Goal: Communication & Community: Answer question/provide support

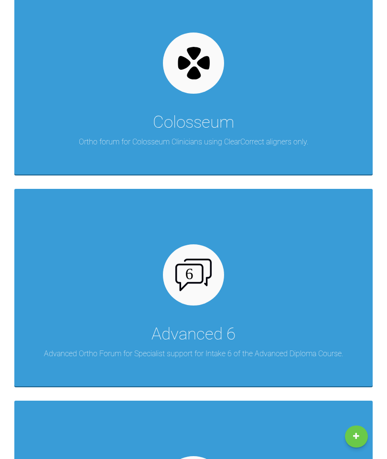
click at [297, 287] on div "Advanced 6 Advanced Ortho Forum for Specialist support for Intake 6 of the Adva…" at bounding box center [193, 287] width 358 height 197
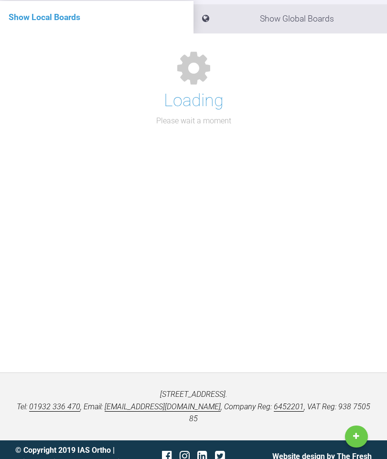
scroll to position [125, 0]
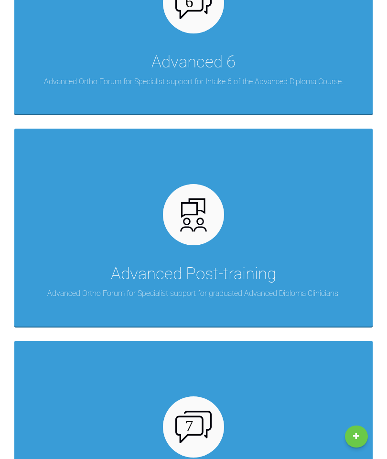
click at [273, 248] on div "Advanced Post-training Advanced Ortho Forum for Specialist support for graduate…" at bounding box center [193, 227] width 358 height 197
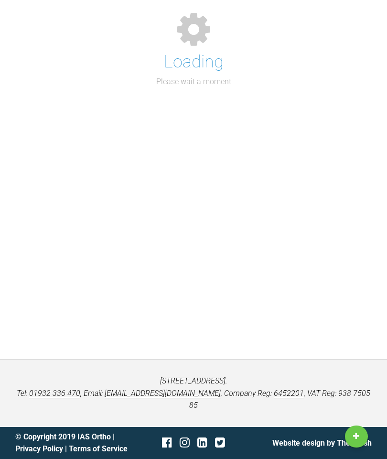
scroll to position [86, 0]
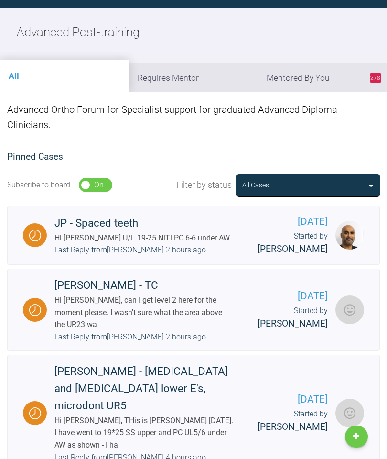
click at [321, 82] on li "278 Mentored By You" at bounding box center [322, 77] width 129 height 29
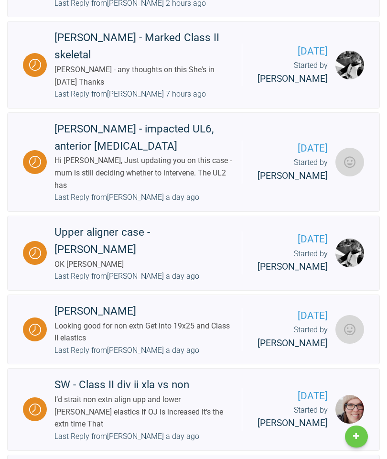
click at [183, 277] on div "Upper aligner case - [PERSON_NAME] OK cheers [PERSON_NAME] Last Reply from [PER…" at bounding box center [144, 253] width 195 height 59
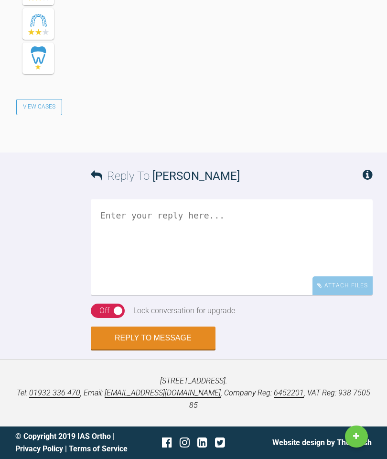
scroll to position [5519, 0]
click at [188, 272] on textarea at bounding box center [232, 247] width 282 height 96
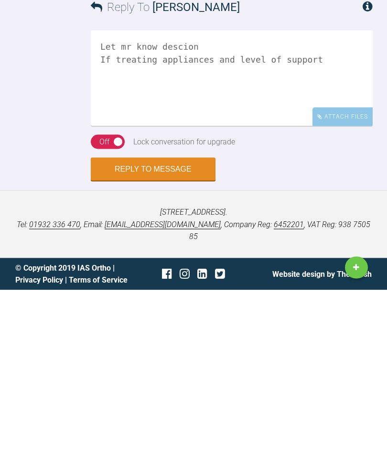
type textarea "Let mr know descion If treating appliances and level of support"
click at [136, 326] on button "Reply to Message" at bounding box center [153, 337] width 125 height 23
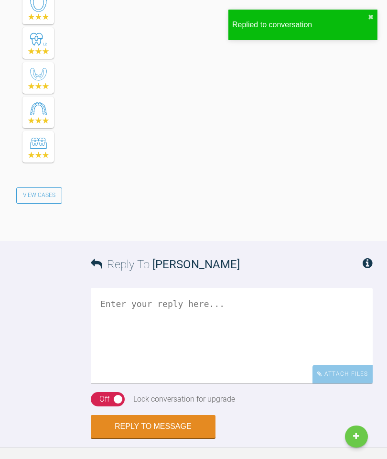
scroll to position [5926, 0]
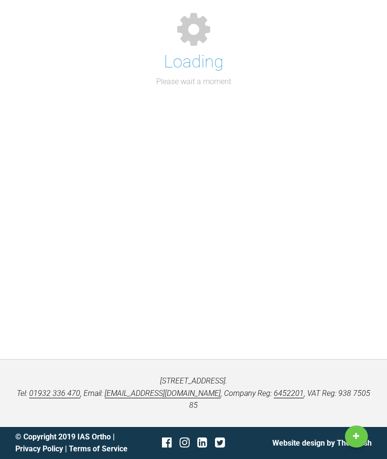
scroll to position [125, 0]
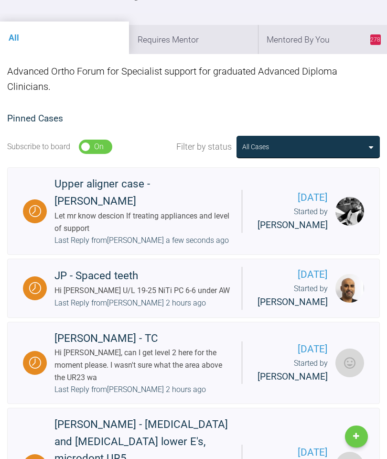
click at [335, 47] on li "278 Mentored By You" at bounding box center [322, 39] width 129 height 29
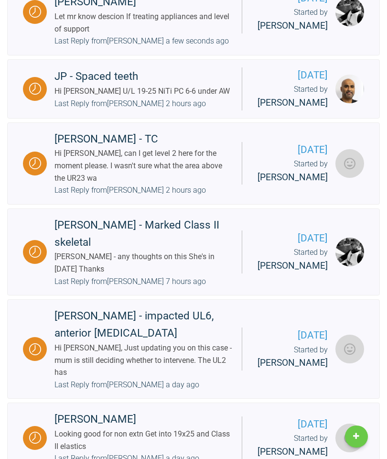
scroll to position [325, 0]
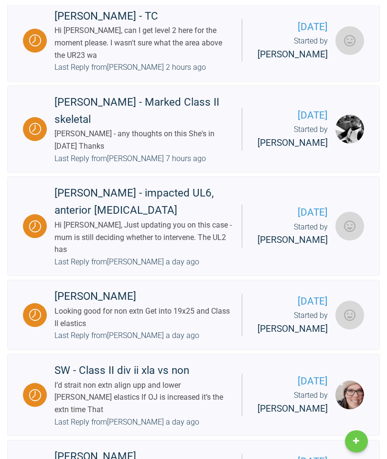
click at [205, 225] on div "Hi [PERSON_NAME], Just updating you on this case - mum is still deciding whethe…" at bounding box center [144, 232] width 180 height 37
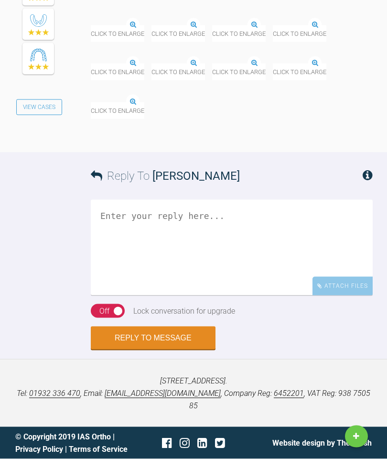
scroll to position [1443, 0]
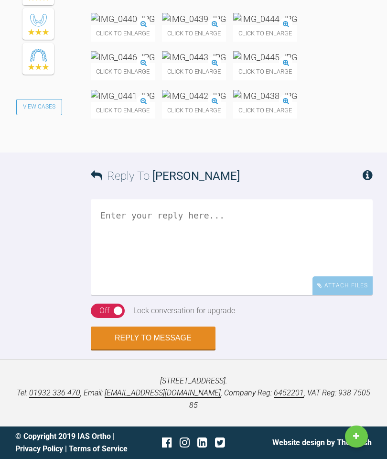
click at [220, 295] on textarea at bounding box center [232, 247] width 282 height 96
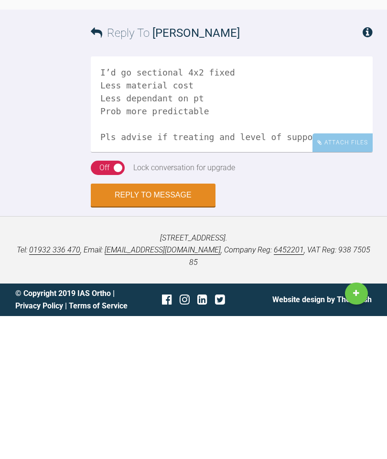
type textarea "I’d go sectional 4x2 fixed Less material cost Less dependant on pt Prob more pr…"
click at [106, 304] on div "Off" at bounding box center [104, 310] width 10 height 12
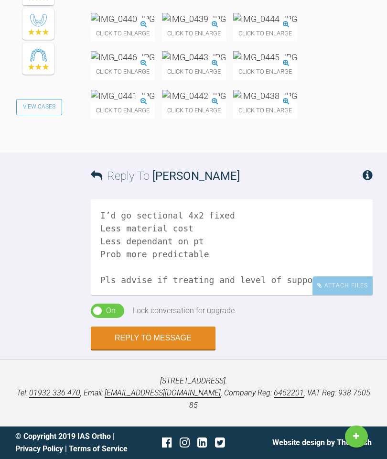
click at [172, 349] on button "Reply to Message" at bounding box center [153, 337] width 125 height 23
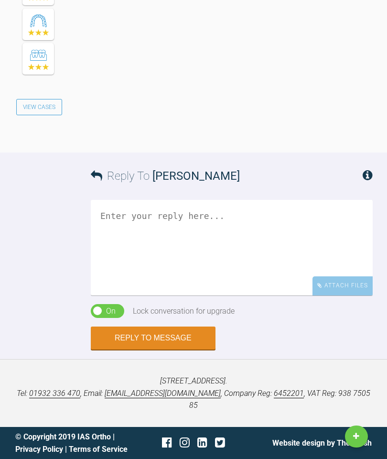
scroll to position [2297, 0]
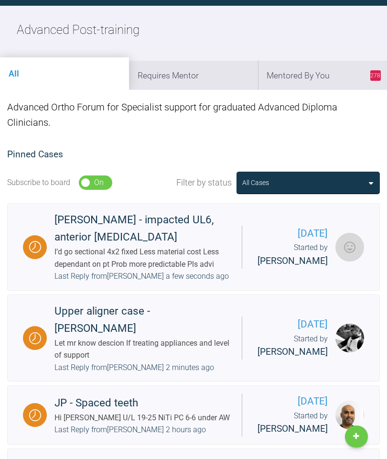
scroll to position [88, 0]
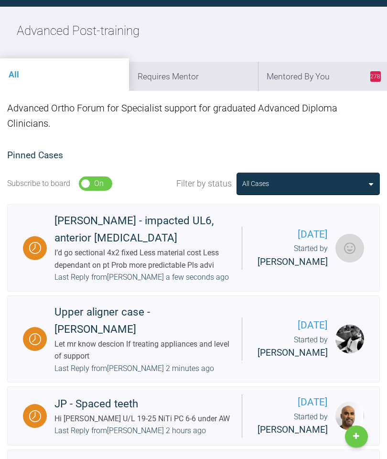
click at [314, 81] on li "278 Mentored By You" at bounding box center [322, 76] width 129 height 29
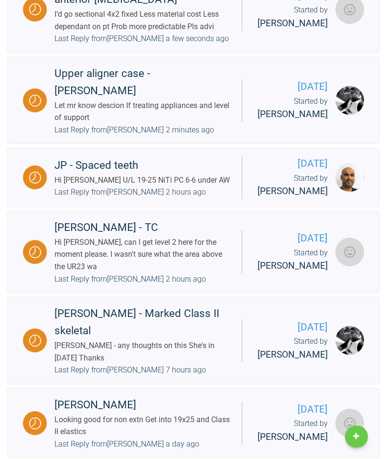
scroll to position [337, 0]
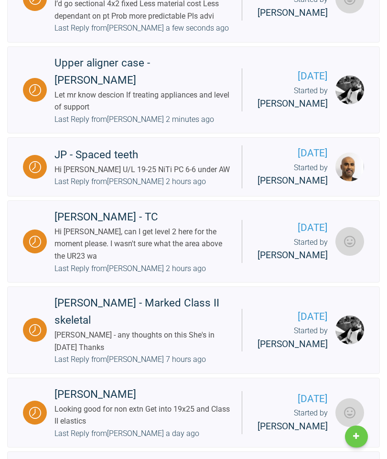
click at [206, 336] on div "[PERSON_NAME] - any thoughts on this She's in [DATE] Thanks" at bounding box center [144, 341] width 180 height 24
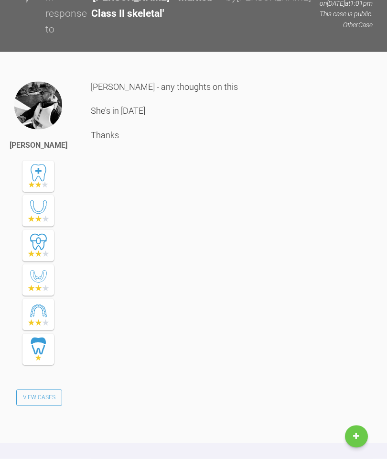
scroll to position [1757, 0]
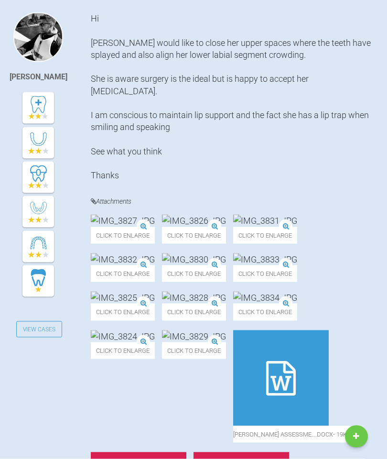
scroll to position [205, 0]
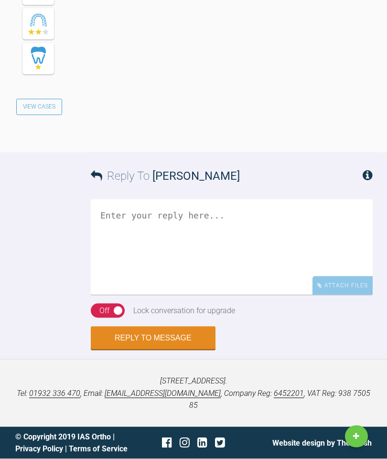
click at [198, 295] on textarea at bounding box center [232, 247] width 282 height 96
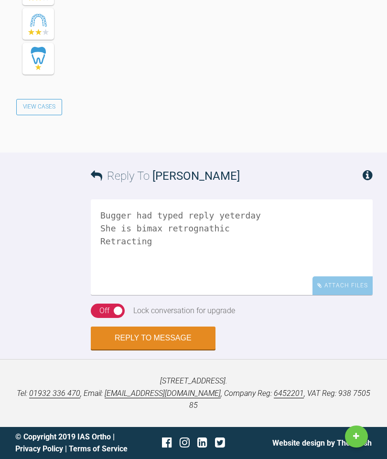
scroll to position [2301, 0]
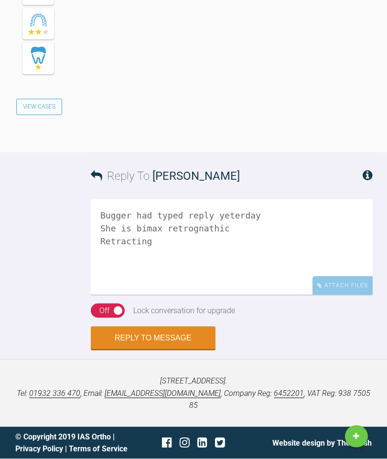
click at [172, 295] on textarea "Bugger had typed reply yeterday She is bimax retrognathic Retracting" at bounding box center [232, 247] width 282 height 96
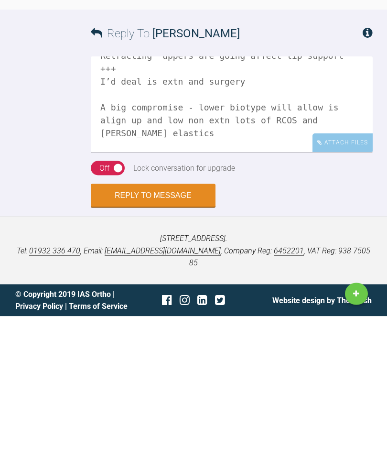
scroll to position [40, 0]
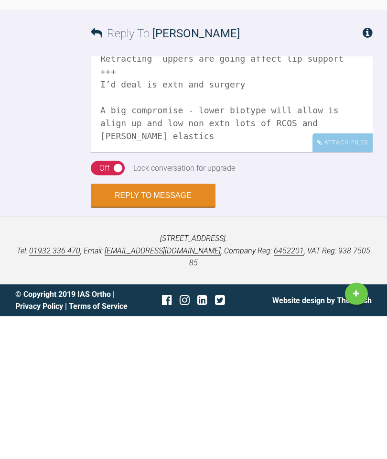
click at [215, 228] on textarea "Bugger had typed reply yeterday She is bimax retrognathic Retracting uppers are…" at bounding box center [232, 247] width 282 height 96
click at [214, 231] on textarea "Bugger had typed reply yeterday She is bimax retrognathic Retracting uppers are…" at bounding box center [232, 247] width 282 height 96
click at [305, 230] on textarea "Bugger had typed reply yeterday She is bimax retrognathic Retracting uppers are…" at bounding box center [232, 247] width 282 height 96
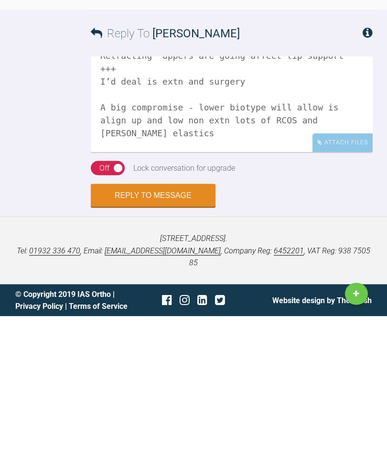
scroll to position [55, 0]
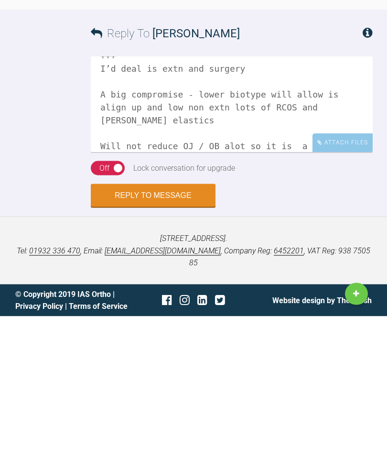
click at [356, 199] on textarea "Bugger had typed reply yeterday She is bimax retrognathic Retracting uppers are…" at bounding box center [232, 247] width 282 height 96
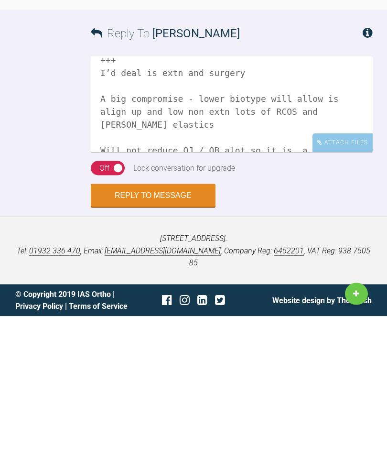
click at [357, 199] on textarea "Bugger had typed reply yeterday She is bimax retrognathic Retracting uppers are…" at bounding box center [232, 247] width 282 height 96
click at [246, 199] on textarea "Bugger had typed reply yeterday She is bimax retrognathic Retracting uppers are…" at bounding box center [232, 247] width 282 height 96
click at [181, 199] on textarea "Bugger had typed reply yeterday She is bimax retrognathic Retracting uppers are…" at bounding box center [232, 247] width 282 height 96
click at [268, 199] on textarea "Bugger had typed reply yeterday She is bimax retrognathic Retracting uppers are…" at bounding box center [232, 247] width 282 height 96
click at [284, 199] on textarea "Bugger had typed reply yeterday She is bimax retrognathic Retracting uppers are…" at bounding box center [232, 247] width 282 height 96
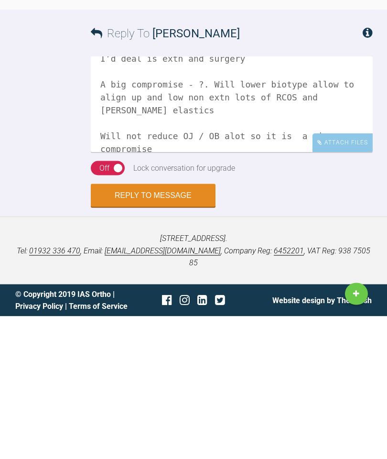
scroll to position [65, 0]
type textarea "Bugger had typed reply yeterday She is bimax retrognathic Retracting uppers are…"
click at [121, 326] on button "Reply to Message" at bounding box center [153, 337] width 125 height 23
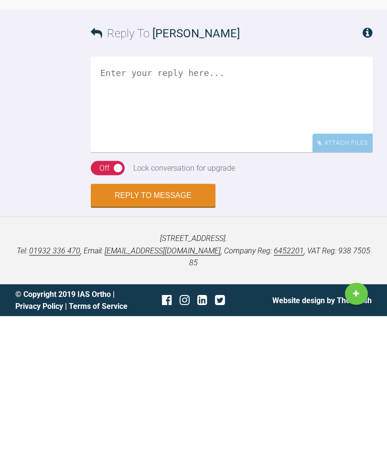
scroll to position [2391, 0]
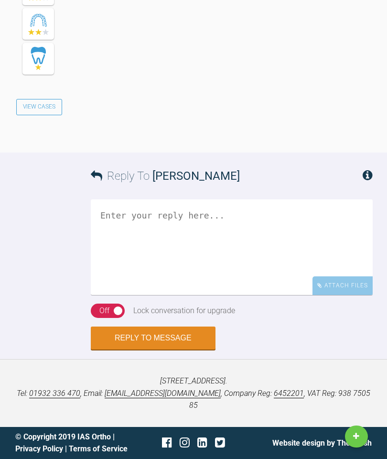
click at [124, 349] on button "Reply to Message" at bounding box center [153, 337] width 125 height 23
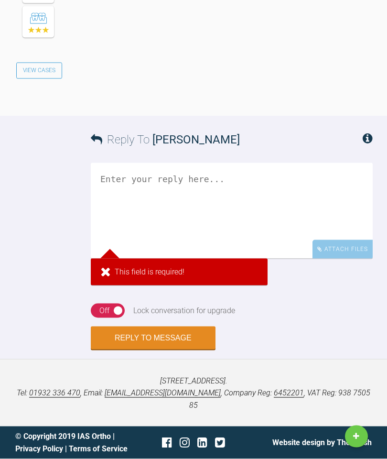
scroll to position [2797, 0]
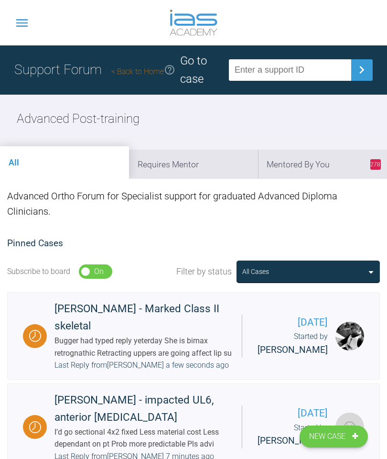
click at [334, 159] on li "278 Mentored By You" at bounding box center [322, 164] width 129 height 29
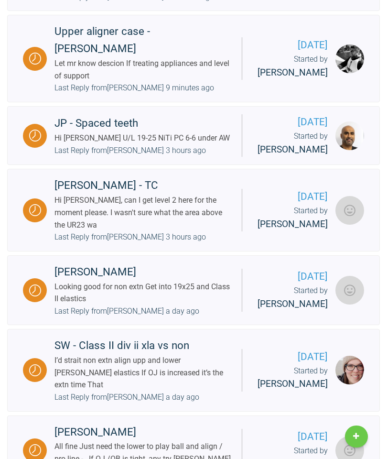
click at [229, 243] on div "[PERSON_NAME] - TC Hi [PERSON_NAME], can I get level 2 here for the moment plea…" at bounding box center [144, 210] width 195 height 66
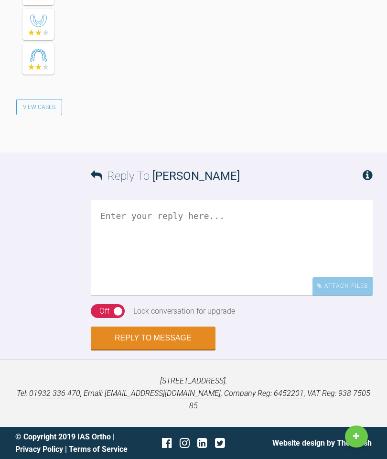
scroll to position [1458, 0]
click at [262, 295] on textarea at bounding box center [232, 248] width 282 height 96
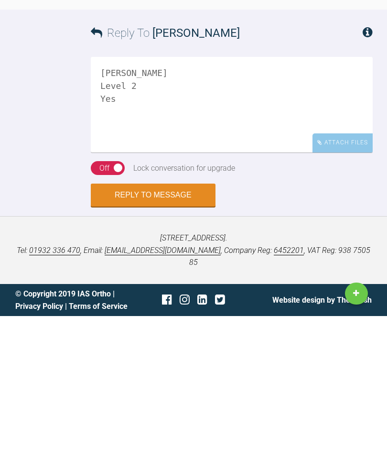
click at [0, 213] on div "Reply To [PERSON_NAME] [PERSON_NAME] Level 2 Yes Attach Files Drag and drop fil…" at bounding box center [193, 250] width 387 height 197
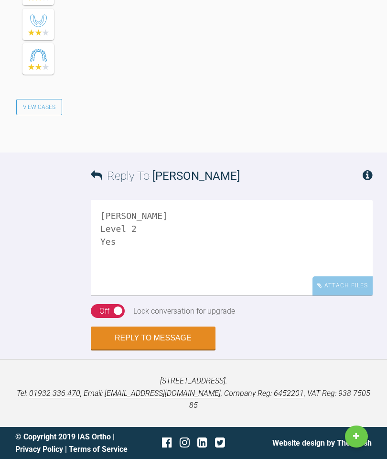
scroll to position [1616, 0]
click at [221, 268] on textarea "[PERSON_NAME] Level 2 Yes" at bounding box center [232, 248] width 282 height 96
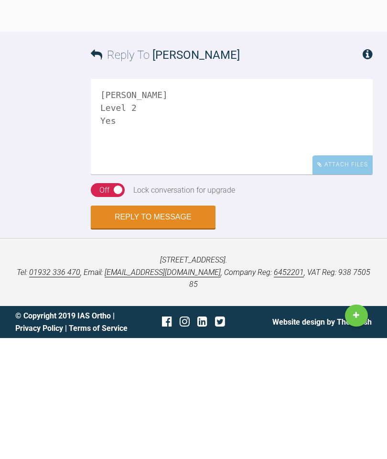
click at [194, 200] on textarea "[PERSON_NAME] Level 2 Yes" at bounding box center [232, 248] width 282 height 96
click at [152, 200] on textarea "[PERSON_NAME] Level 2 Yes" at bounding box center [232, 248] width 282 height 96
click at [139, 200] on textarea "[PERSON_NAME] Level 2 Yes" at bounding box center [232, 248] width 282 height 96
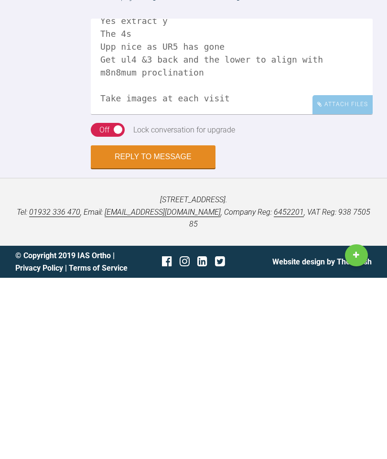
scroll to position [40, 0]
click at [184, 200] on textarea "[PERSON_NAME] Level 2 Yes extract y The 4s Upp nice as UR5 has gone Get ul4 &3 …" at bounding box center [232, 248] width 282 height 96
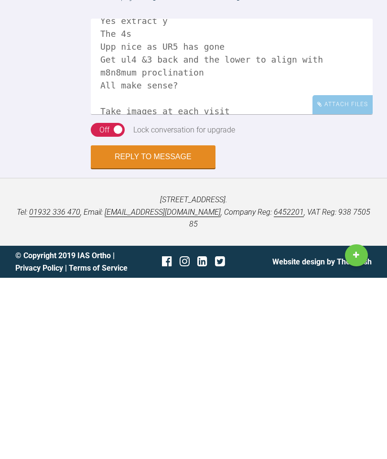
type textarea "[PERSON_NAME] Level 2 Yes extract y The 4s Upp nice as UR5 has gone Get ul4 &3 …"
click at [175, 326] on button "Reply to Message" at bounding box center [153, 337] width 125 height 23
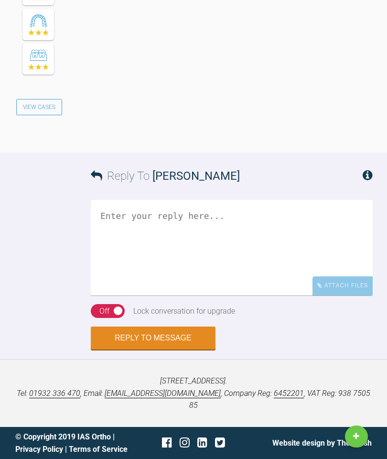
scroll to position [1984, 0]
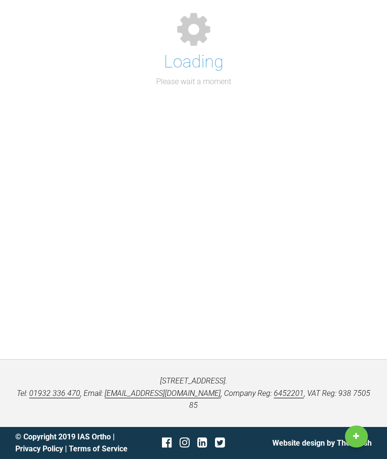
scroll to position [125, 0]
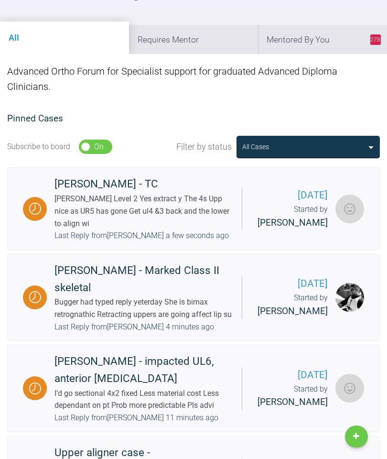
click at [318, 45] on li "278 Mentored By You" at bounding box center [322, 39] width 129 height 29
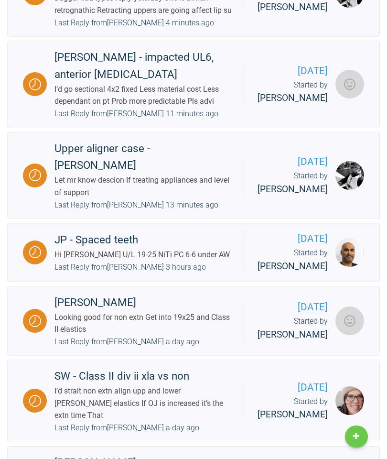
click at [225, 273] on div "JP - Spaced teeth Hi [PERSON_NAME] U/L 19-25 NiTi PC 6-6 under AW Last Reply fr…" at bounding box center [144, 252] width 195 height 42
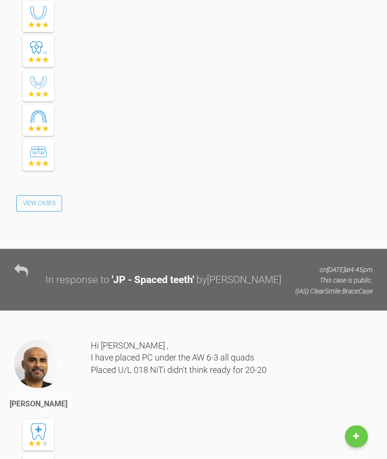
scroll to position [3088, 0]
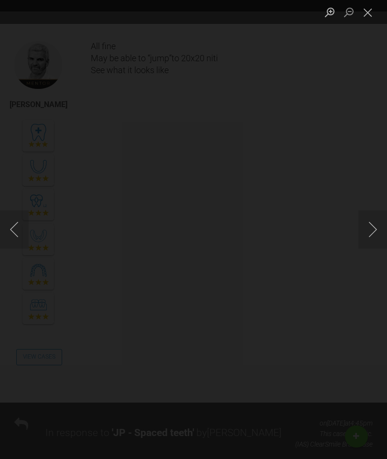
click at [363, 21] on button "Close lightbox" at bounding box center [367, 12] width 19 height 17
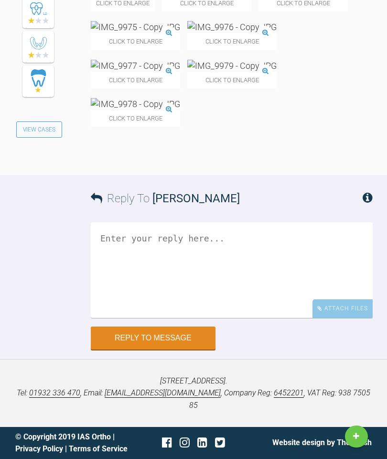
scroll to position [5656, 0]
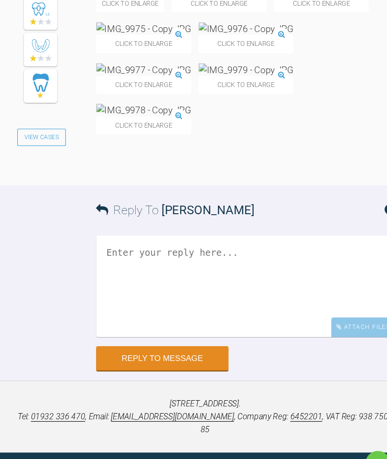
click at [204, 318] on textarea at bounding box center [232, 270] width 282 height 96
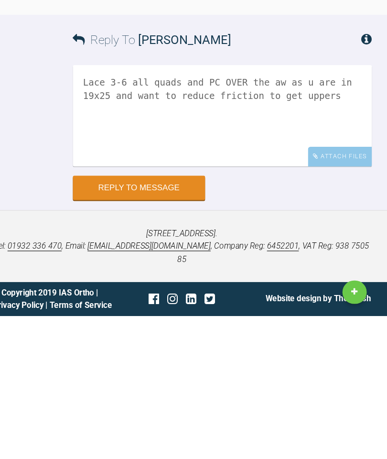
click at [65, 375] on p "[STREET_ADDRESS]. Tel: [PHONE_NUMBER] , Email: [EMAIL_ADDRESS][DOMAIN_NAME] , C…" at bounding box center [193, 393] width 356 height 37
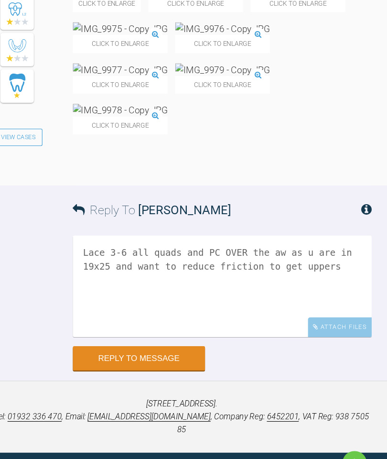
click at [224, 282] on textarea "Lace 3-6 all quads and PC OVER the aw as u are in 19x25 and want to reduce fric…" at bounding box center [232, 270] width 282 height 96
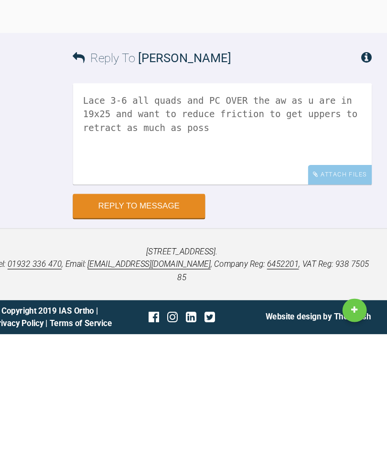
type textarea "Lace 3-6 all quads and PC OVER the aw as u are in 19x25 and want to reduce fric…"
click at [150, 326] on button "Reply to Message" at bounding box center [153, 337] width 125 height 23
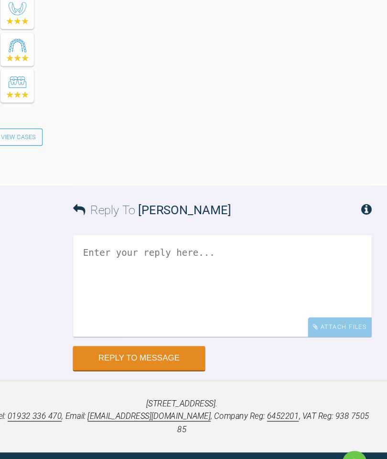
scroll to position [6283, 0]
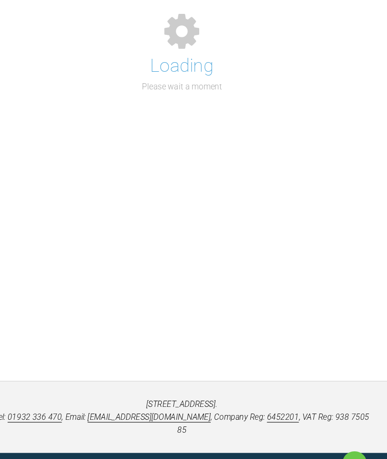
scroll to position [125, 0]
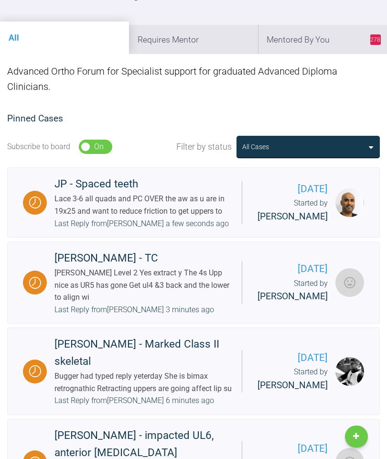
click at [346, 45] on li "278 Mentored By You" at bounding box center [322, 39] width 129 height 29
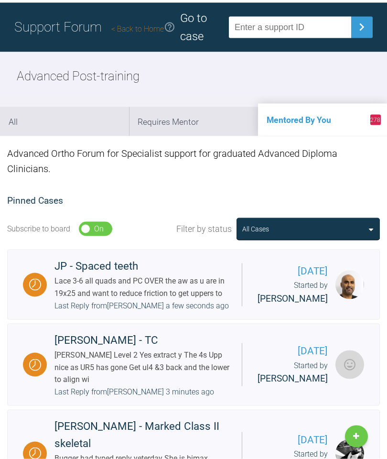
scroll to position [0, 0]
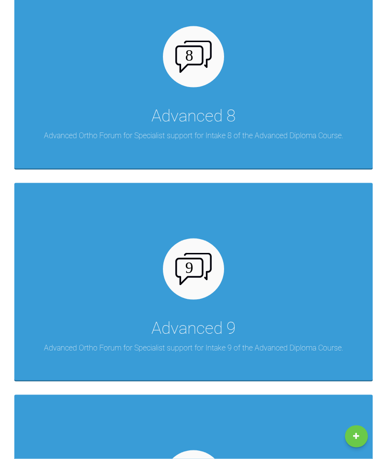
scroll to position [2666, 0]
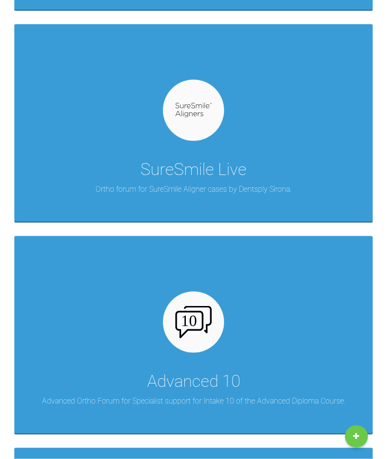
click at [238, 339] on div "Advanced 10 Advanced Ortho Forum for Specialist support for Intake 10 of the Ad…" at bounding box center [193, 334] width 358 height 197
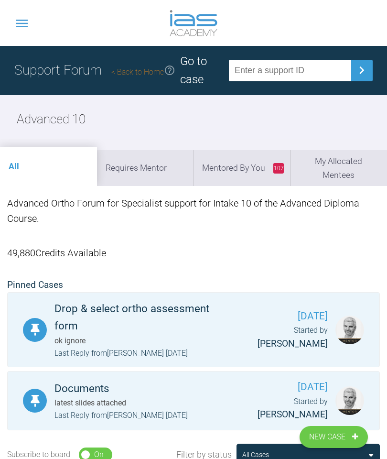
scroll to position [125, 0]
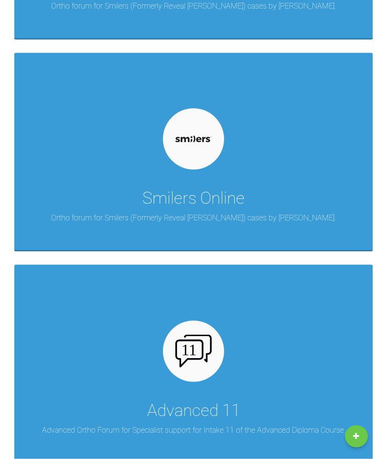
click at [214, 365] on div "Advanced 11 Advanced Ortho Forum for Specialist support for Intake 11 of the Ad…" at bounding box center [193, 363] width 358 height 197
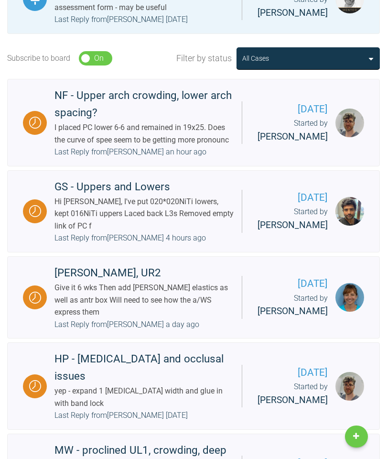
click at [193, 232] on div "Hi [PERSON_NAME], I've put 020*020NiTi lowers, kept 016NiTi uppers Laced back L…" at bounding box center [144, 213] width 180 height 37
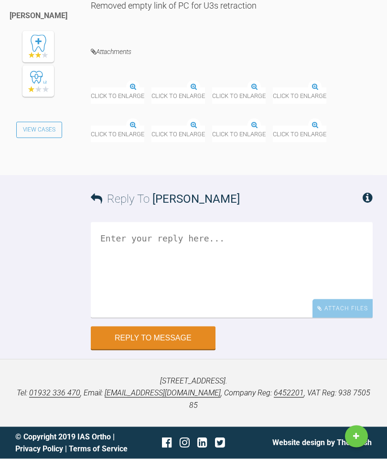
scroll to position [6872, 0]
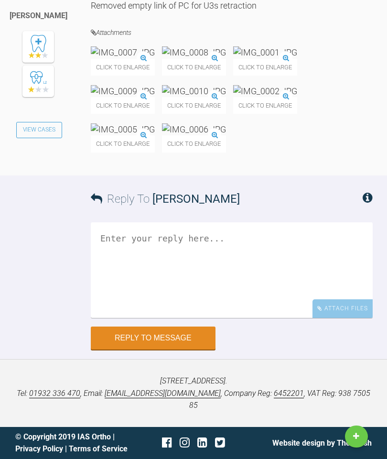
click at [315, 161] on div "Click to enlarge Click to enlarge Click to enlarge Click to enlarge Click to en…" at bounding box center [232, 103] width 282 height 115
click at [307, 318] on textarea at bounding box center [232, 270] width 282 height 96
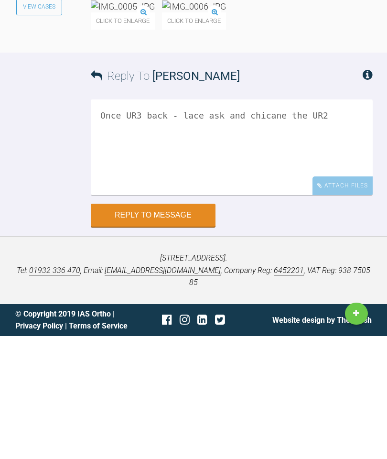
scroll to position [7174, 0]
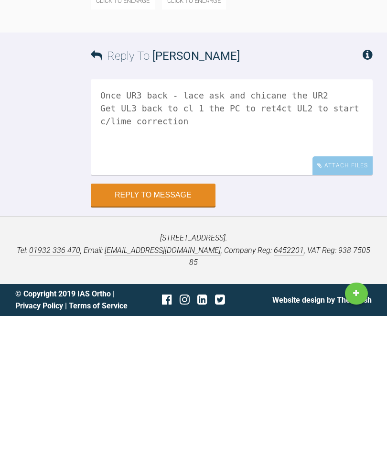
click at [384, 175] on div "Reply To [PERSON_NAME] Once UR3 back - lace ask and chicane the UR2 Get UL3 bac…" at bounding box center [193, 262] width 387 height 174
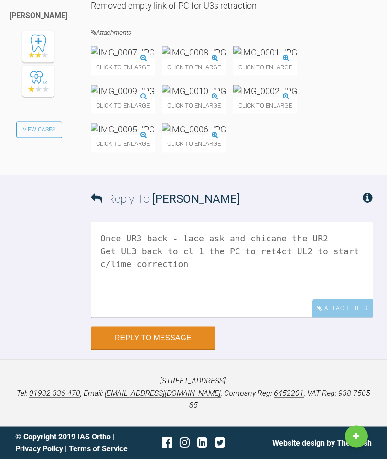
scroll to position [7173, 0]
click at [349, 266] on textarea "Once UR3 back - lace ask and chicane the UR2 Get UL3 back to cl 1 the PC to ret…" at bounding box center [232, 270] width 282 height 96
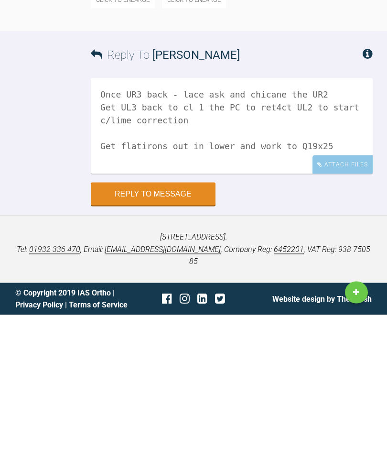
click at [249, 222] on textarea "Once UR3 back - lace ask and chicane the UR2 Get UL3 back to cl 1 the PC to ret…" at bounding box center [232, 270] width 282 height 96
type textarea "Once UR3 back - lace ask and chicane the UR2 Get UL3 back to cl 1 the PC to ret…"
click at [172, 326] on button "Reply to Message" at bounding box center [153, 337] width 125 height 23
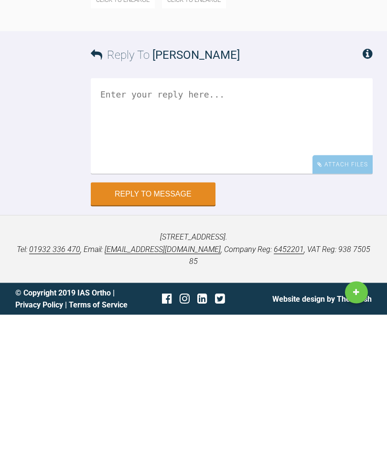
scroll to position [7174, 0]
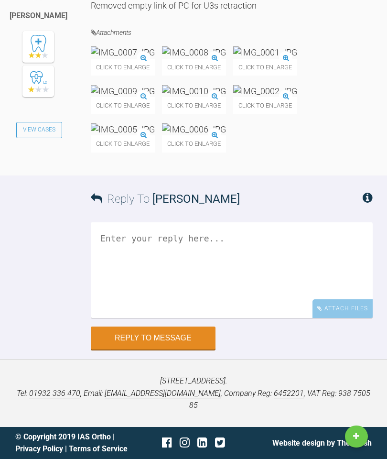
click at [175, 349] on button "Reply to Message" at bounding box center [153, 337] width 125 height 23
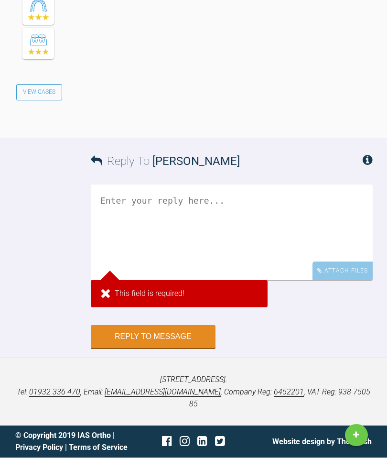
scroll to position [7623, 0]
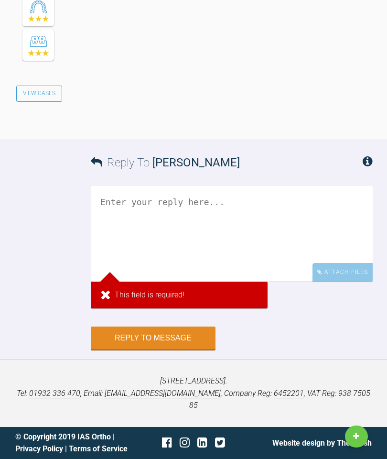
click at [161, 265] on textarea at bounding box center [232, 234] width 282 height 96
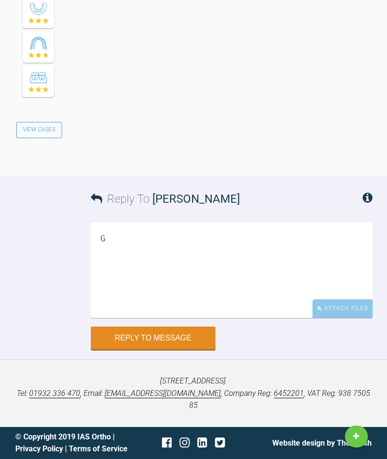
scroll to position [7587, 0]
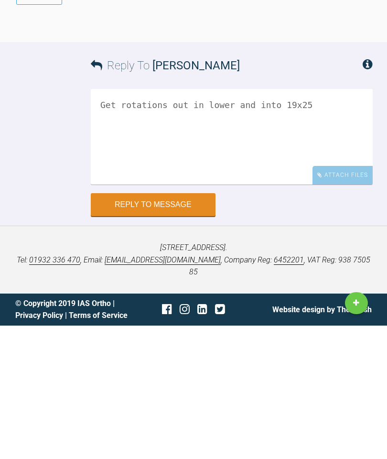
type textarea "Get rotations out in lower and into 19x25"
click at [172, 326] on button "Reply to Message" at bounding box center [153, 337] width 125 height 23
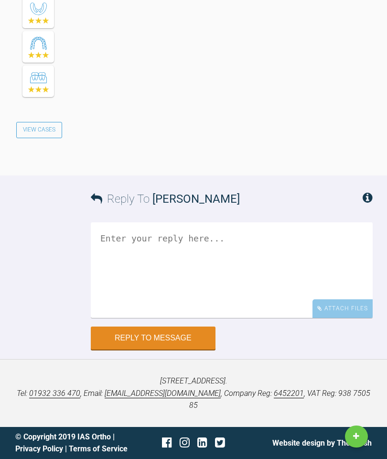
scroll to position [8016, 0]
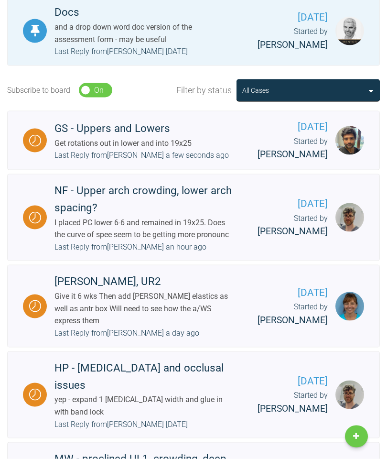
scroll to position [311, 0]
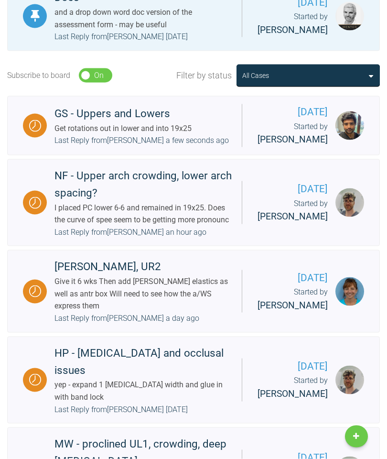
click at [204, 238] on div "NF - Upper arch crowding, lower arch spacing? I placed PC lower 6-6 and remaine…" at bounding box center [144, 202] width 195 height 71
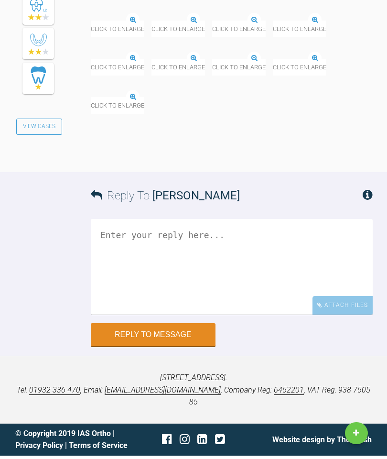
scroll to position [36063, 0]
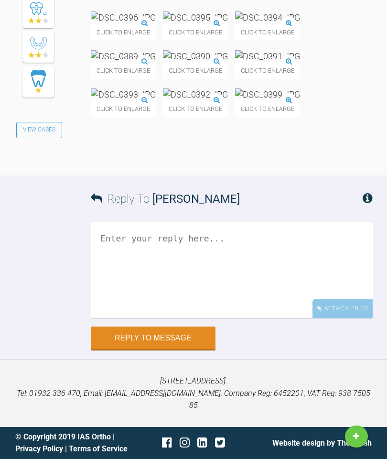
click at [187, 256] on textarea at bounding box center [232, 270] width 282 height 96
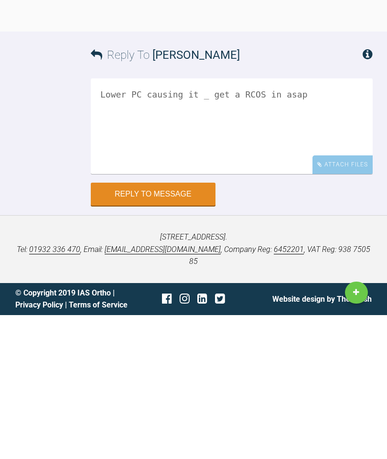
click at [138, 222] on textarea "Lower PC causing it _ get a RCOS in asap" at bounding box center [232, 270] width 282 height 96
type textarea "Lower PC is causing it _ get a RCOS in asap"
click at [177, 326] on button "Reply to Message" at bounding box center [153, 337] width 125 height 23
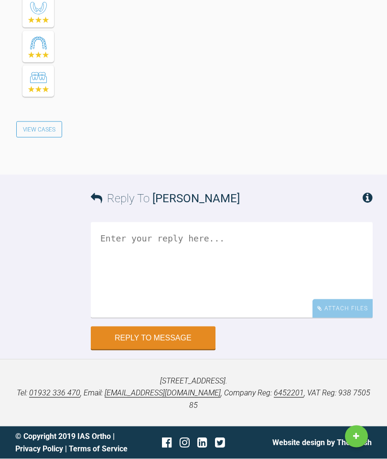
scroll to position [36460, 0]
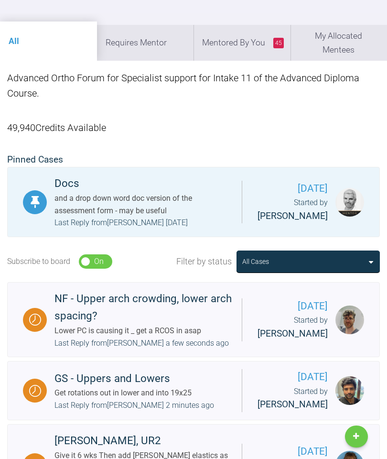
click at [197, 324] on div "NF - Upper arch crowding, lower arch spacing?" at bounding box center [144, 307] width 180 height 34
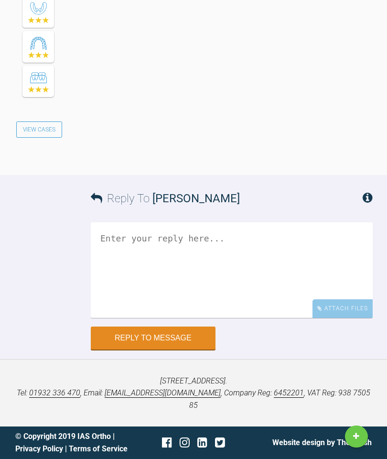
scroll to position [35839, 0]
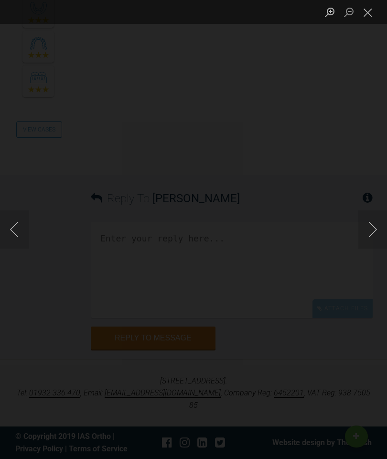
click at [366, 20] on button "Close lightbox" at bounding box center [367, 12] width 19 height 17
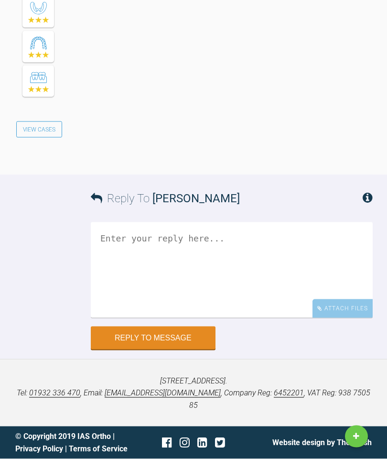
scroll to position [34756, 0]
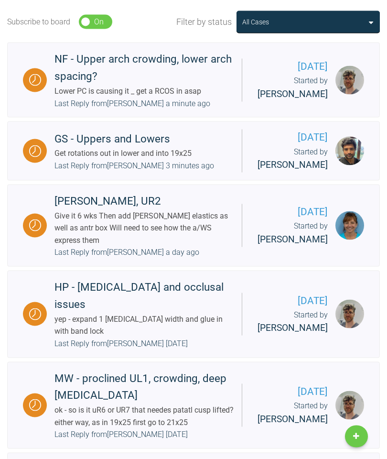
scroll to position [364, 0]
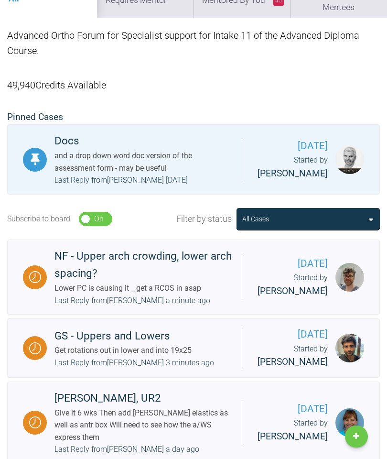
scroll to position [125, 0]
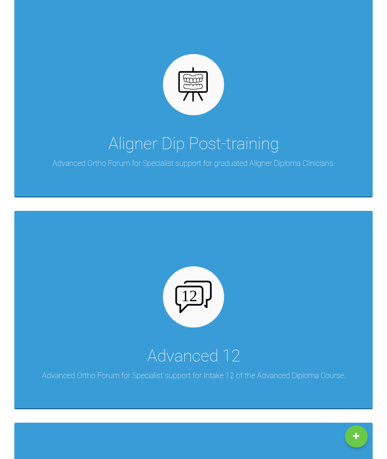
click at [212, 325] on div "Advanced 12 Advanced Ortho Forum for Specialist support for Intake 12 of the Ad…" at bounding box center [193, 309] width 358 height 197
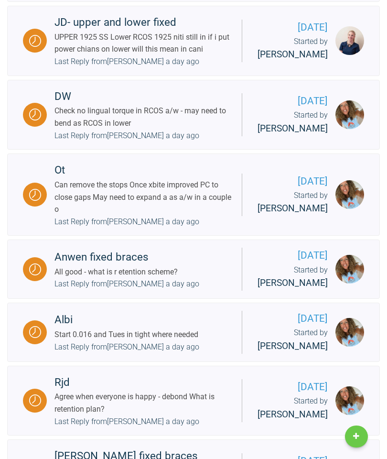
click at [160, 55] on div "UPPER 1925 SS Lower RCOS 1925 niti still in if i put power chians on lower will…" at bounding box center [144, 43] width 180 height 24
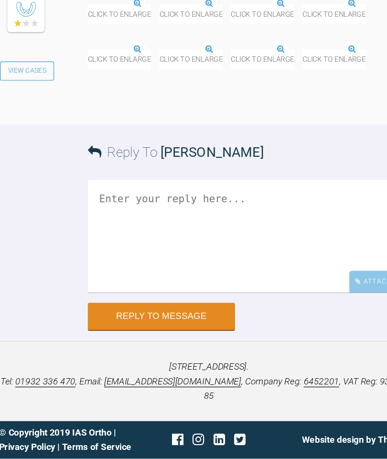
scroll to position [8092, 0]
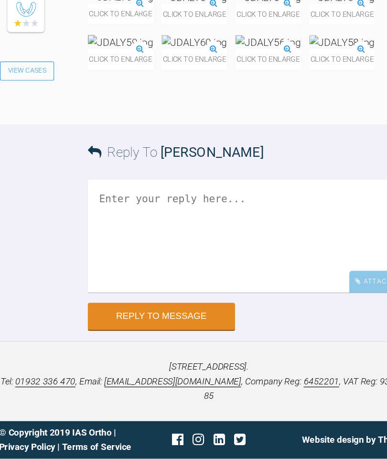
click at [145, 222] on textarea at bounding box center [232, 270] width 282 height 96
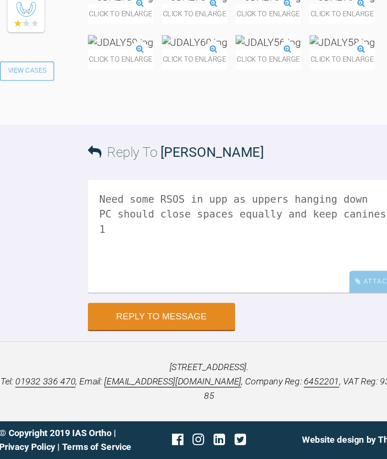
click at [288, 222] on textarea "Need some RSOS in upp as uppers hanging down PC should close spaces equally and…" at bounding box center [232, 270] width 282 height 96
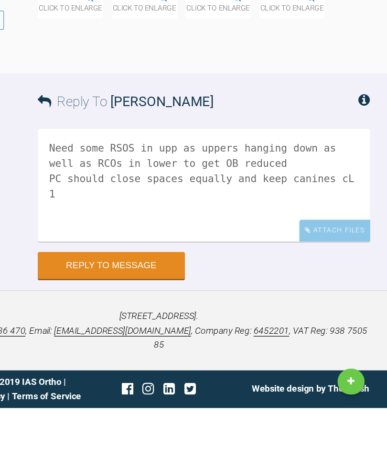
type textarea "Need some RSOS in upp as uppers hanging down as well as RCOs in lower to get OB…"
click at [126, 326] on button "Reply to Message" at bounding box center [153, 337] width 125 height 23
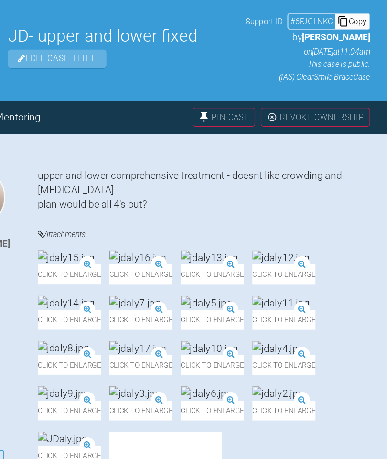
scroll to position [0, 0]
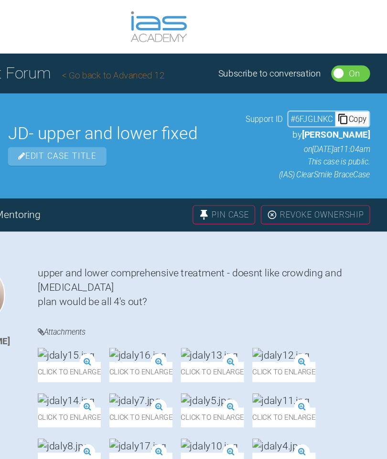
click at [343, 102] on div "Copy" at bounding box center [357, 101] width 29 height 12
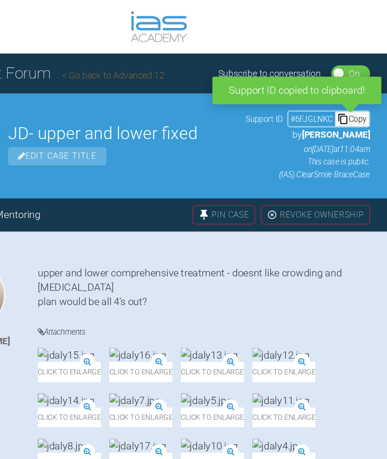
click at [244, 56] on div "Subscribe to conversation" at bounding box center [287, 62] width 87 height 12
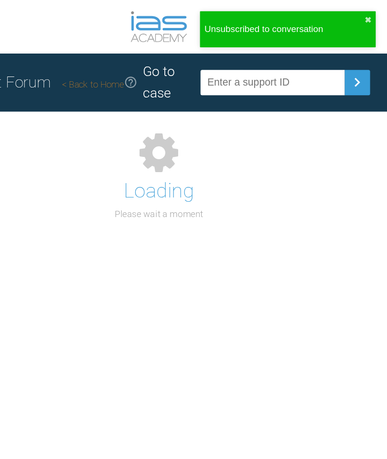
scroll to position [125, 0]
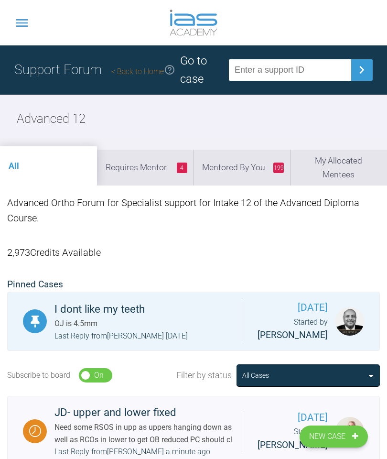
click at [146, 72] on link "Back to Home" at bounding box center [137, 71] width 53 height 9
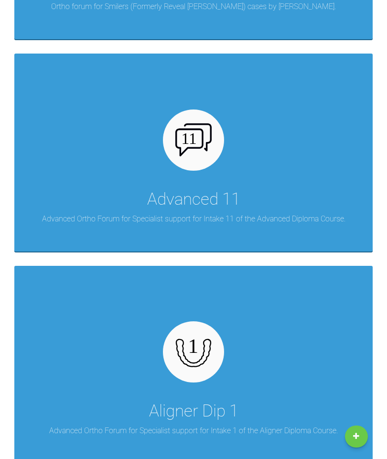
click at [194, 139] on img at bounding box center [193, 139] width 37 height 32
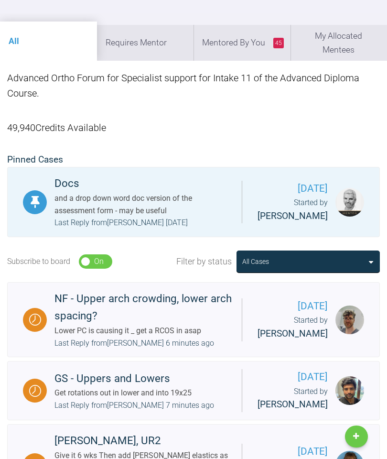
click at [313, 339] on div "Started by [PERSON_NAME]" at bounding box center [292, 327] width 70 height 27
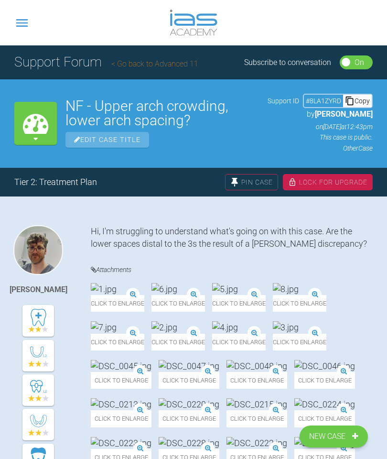
click at [364, 100] on div "Copy" at bounding box center [357, 101] width 29 height 12
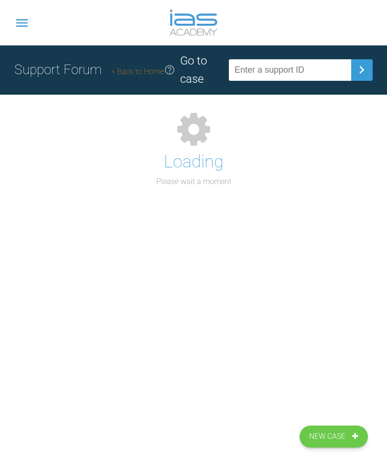
scroll to position [125, 0]
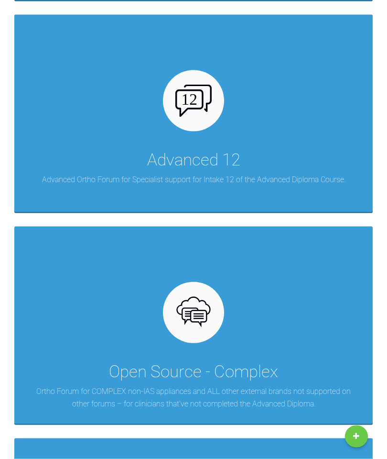
scroll to position [4622, 0]
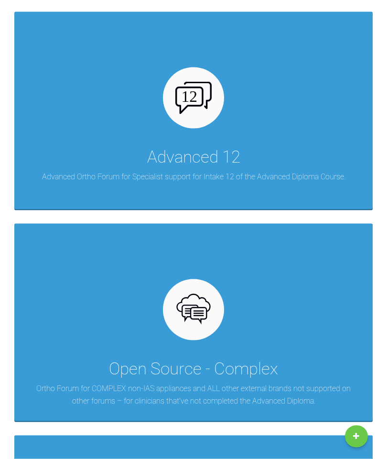
click at [232, 144] on div "Advanced 12" at bounding box center [193, 157] width 93 height 27
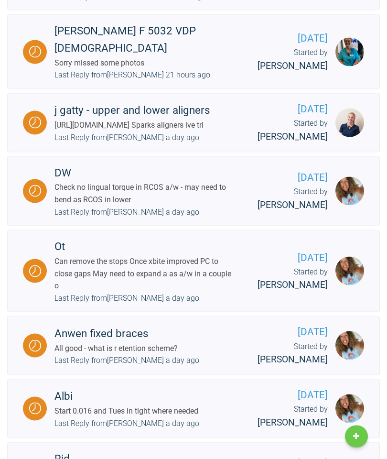
scroll to position [591, 0]
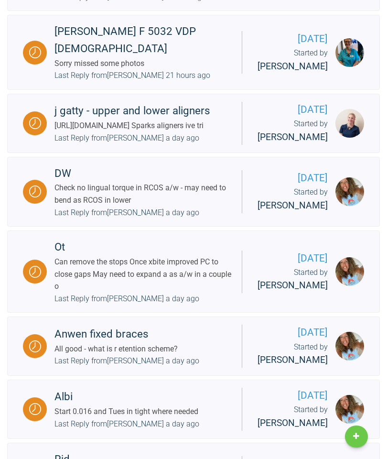
click at [183, 144] on div "j gatty - upper and lower aligners [URL][DOMAIN_NAME] Sparks aligners ive tri L…" at bounding box center [144, 123] width 195 height 42
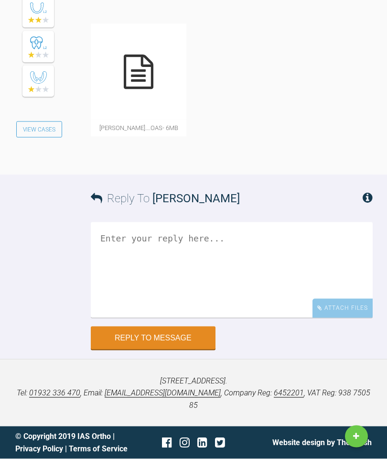
scroll to position [2730, 0]
click at [178, 318] on textarea at bounding box center [232, 270] width 282 height 96
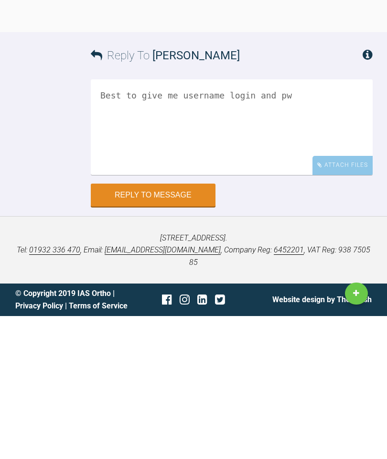
type textarea "Best to give me username login and pw"
click at [163, 326] on button "Reply to Message" at bounding box center [153, 337] width 125 height 23
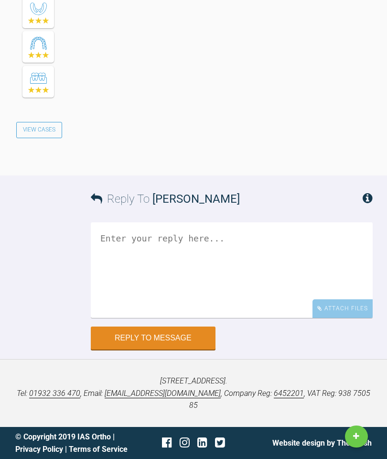
scroll to position [3003, 0]
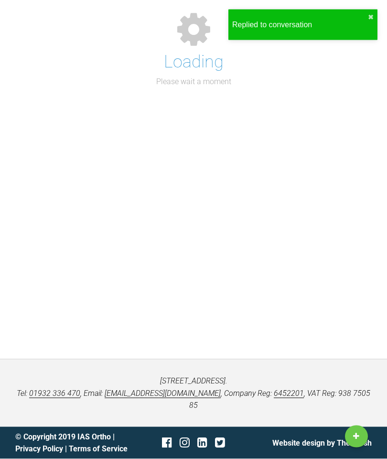
scroll to position [125, 0]
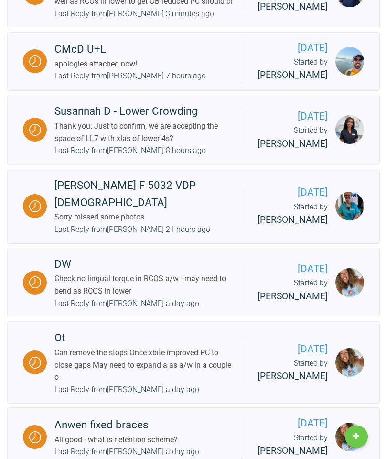
click at [195, 236] on div "Last Reply from Åsa Ulrika Linnea Feneley 21 hours ago" at bounding box center [132, 229] width 156 height 12
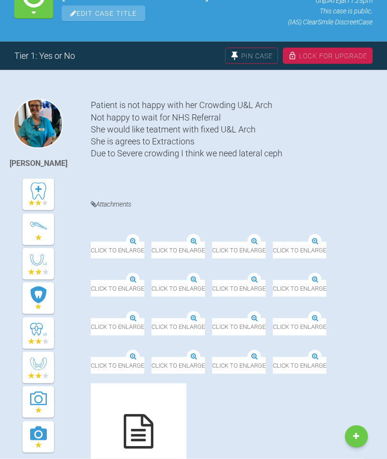
scroll to position [150, 0]
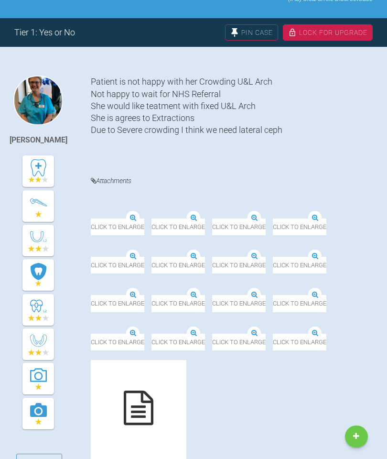
click at [331, 376] on div "Click to enlarge Click to enlarge Click to enlarge Click to enlarge Click to en…" at bounding box center [232, 344] width 282 height 276
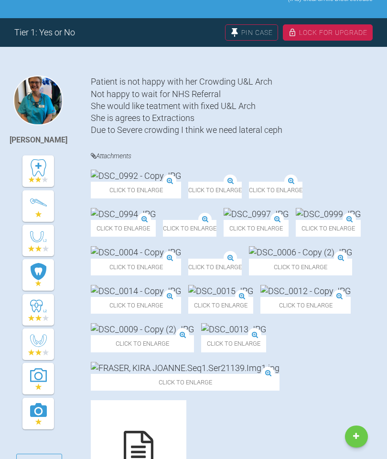
click at [322, 415] on div "Click to enlarge Click to enlarge Click to enlarge Click to enlarge Click to en…" at bounding box center [232, 346] width 282 height 353
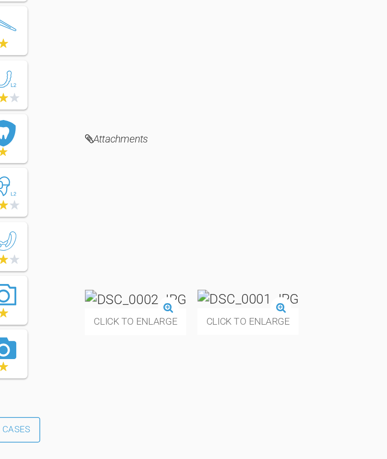
scroll to position [809, 0]
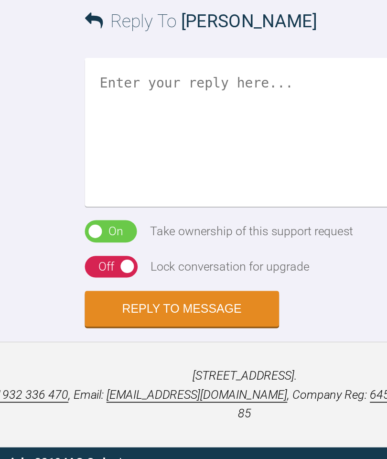
scroll to position [1254, 0]
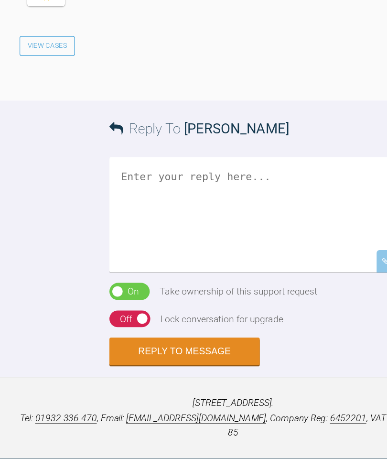
click at [160, 266] on textarea at bounding box center [232, 225] width 282 height 96
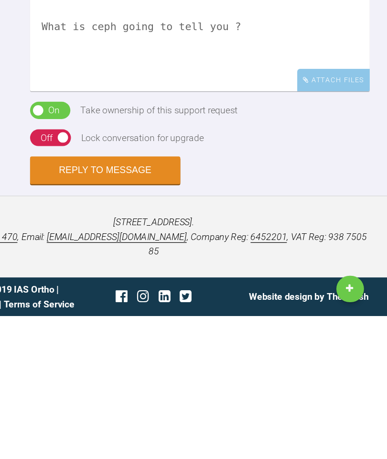
click at [91, 177] on textarea "Loose the decid re ant What is ceph going to tell you ?" at bounding box center [232, 225] width 282 height 96
click at [189, 177] on textarea "Loose the decid re ant What is a ceph going to tell you ?" at bounding box center [232, 225] width 282 height 96
type textarea "Loose the decid re ant What is a ceph going to tell you ? That you don’t alread…"
click at [98, 326] on button "Reply to Message" at bounding box center [153, 337] width 125 height 23
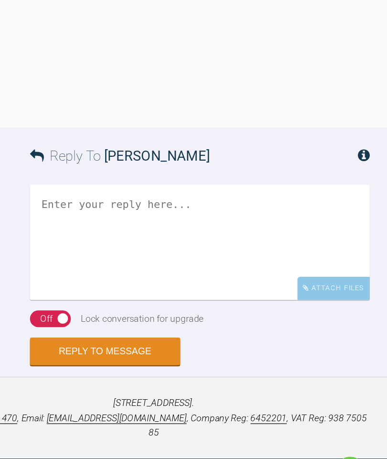
scroll to position [1893, 0]
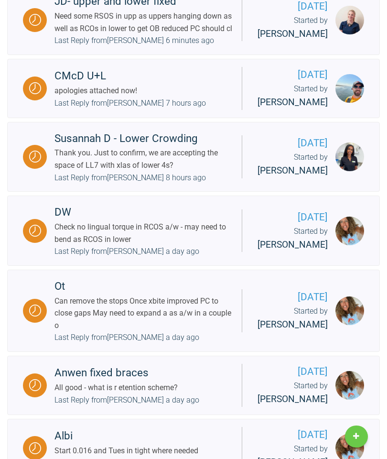
scroll to position [564, 0]
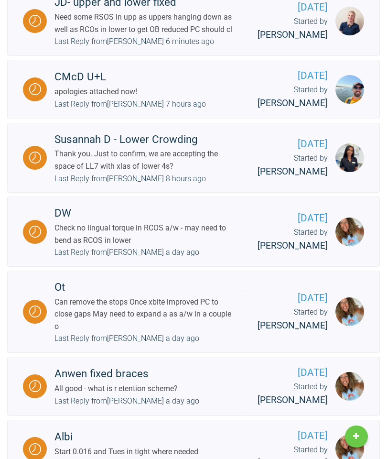
click at [195, 185] on div "Last Reply from Mariam Samra 8 hours ago" at bounding box center [129, 178] width 151 height 12
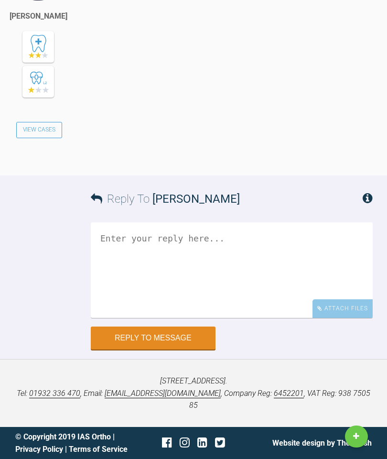
scroll to position [4537, 0]
click at [209, 222] on div "Reply To Mariam Samra" at bounding box center [232, 198] width 282 height 47
click at [193, 318] on textarea at bounding box center [232, 270] width 282 height 96
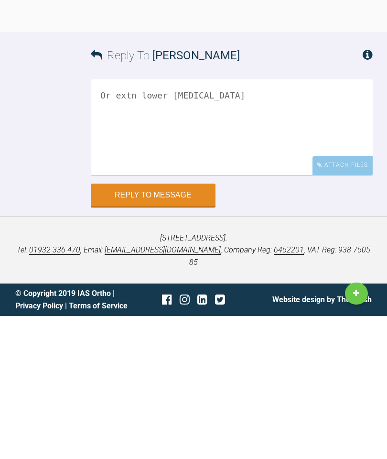
click at [116, 222] on textarea "Or extn lower incisors" at bounding box center [232, 270] width 282 height 96
click at [246, 222] on textarea "Or extn lower incisors" at bounding box center [232, 270] width 282 height 96
click at [162, 222] on textarea "Or extn lower incisors" at bounding box center [232, 270] width 282 height 96
type textarea "Or extn lower incisors"
click at [180, 326] on button "Reply to Message" at bounding box center [153, 337] width 125 height 23
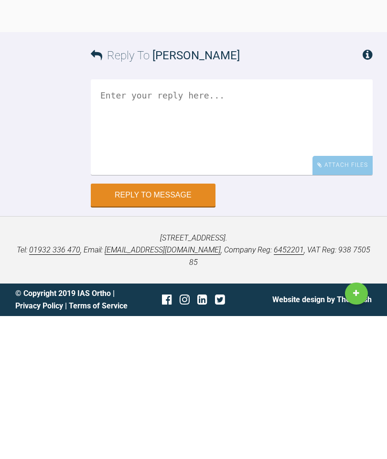
scroll to position [4610, 0]
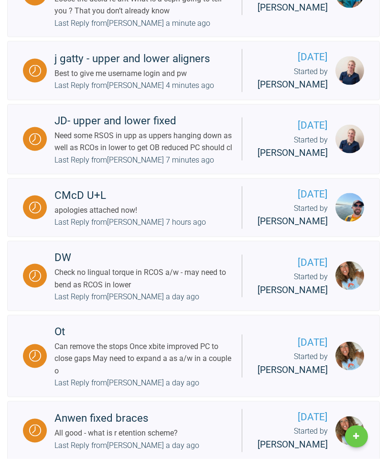
click at [175, 228] on div "CMcD U+L apologies attached now! Last Reply from Owen Walls 7 hours ago" at bounding box center [144, 208] width 195 height 42
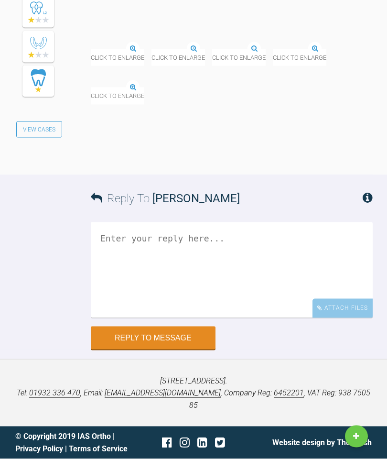
scroll to position [11536, 0]
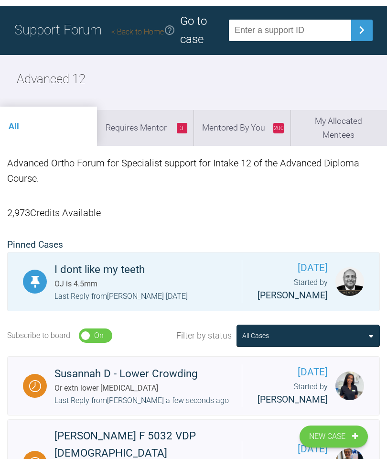
scroll to position [39, 0]
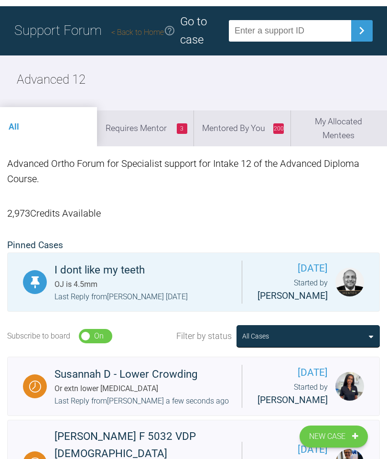
click at [146, 134] on li "3 Requires Mentor" at bounding box center [145, 127] width 97 height 35
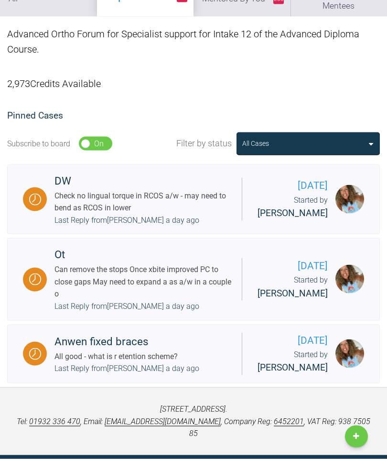
scroll to position [199, 0]
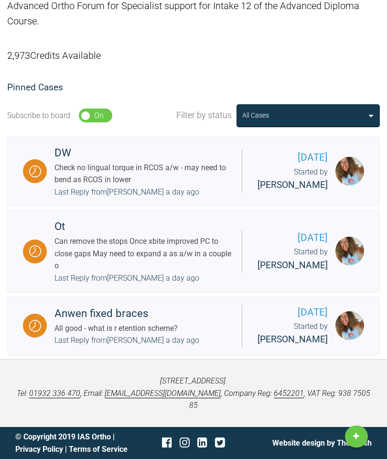
click at [203, 346] on div "Anwen fixed braces All good - what is r etention scheme? Last Reply from Ross H…" at bounding box center [144, 326] width 195 height 42
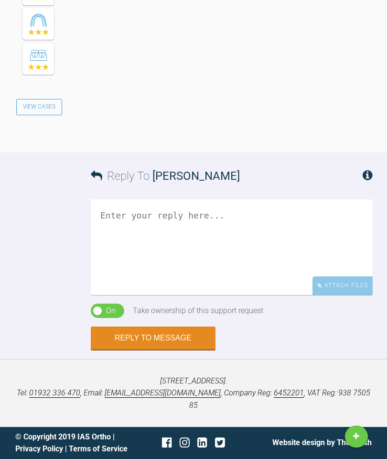
scroll to position [18288, 0]
click at [165, 230] on textarea at bounding box center [232, 247] width 282 height 96
click at [144, 230] on textarea "Ignore ; tidying up" at bounding box center [232, 247] width 282 height 96
click at [142, 242] on textarea "Ignore ; tidying up" at bounding box center [232, 247] width 282 height 96
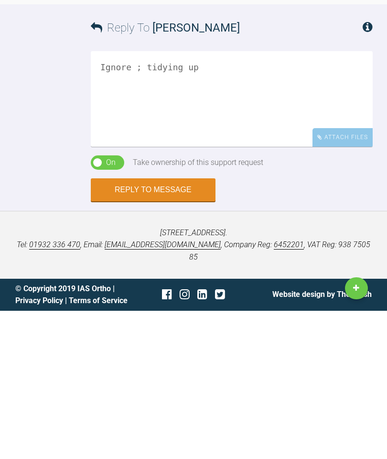
type textarea "Ignore ; tidying up"
click at [111, 304] on div "On" at bounding box center [111, 310] width 10 height 12
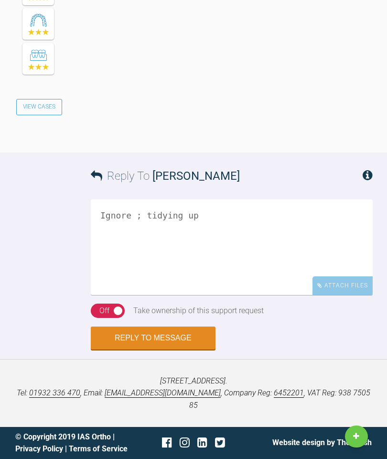
click at [110, 318] on div "On Off" at bounding box center [108, 310] width 34 height 14
click at [158, 349] on button "Reply to Message" at bounding box center [153, 337] width 125 height 23
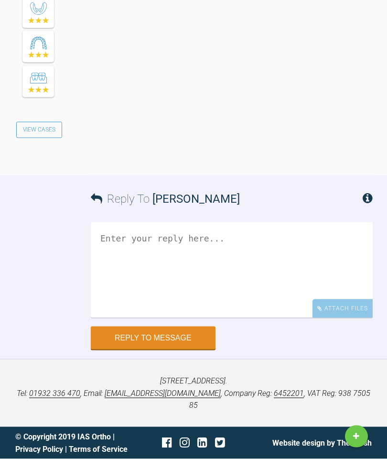
scroll to position [18657, 0]
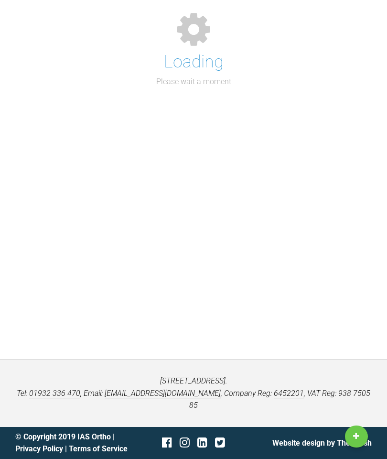
scroll to position [125, 0]
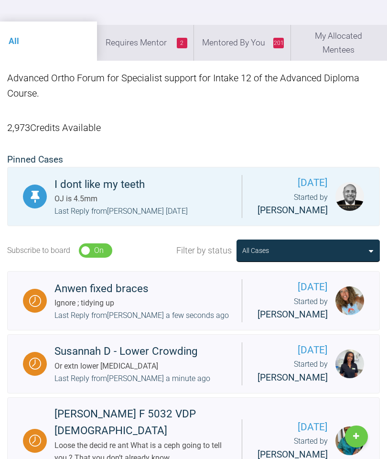
click at [159, 42] on li "2 Requires Mentor" at bounding box center [145, 42] width 97 height 35
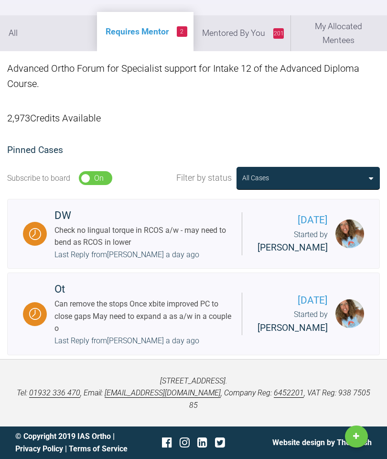
click at [177, 334] on div "Can remove the stops Once xbite improved PC to close gaps May need to expand a …" at bounding box center [144, 316] width 180 height 37
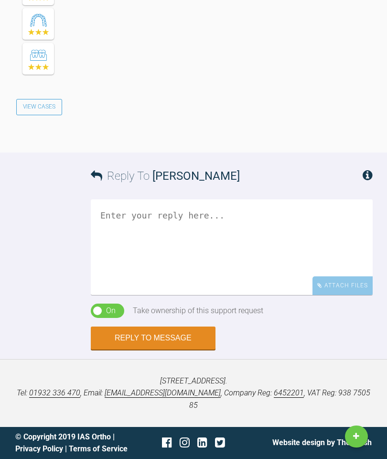
scroll to position [35342, 0]
click at [152, 267] on textarea at bounding box center [232, 247] width 282 height 96
click at [137, 266] on textarea at bounding box center [232, 247] width 282 height 96
paste textarea "Ignore ; tidying up"
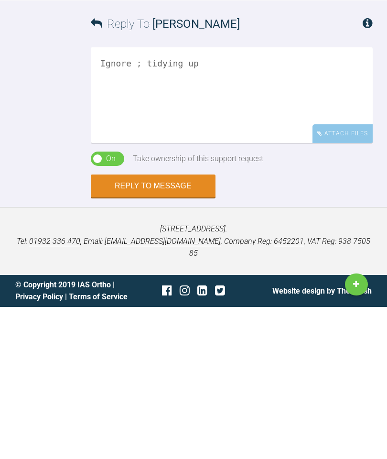
type textarea "Ignore ; tidying up"
click at [161, 326] on button "Reply to Message" at bounding box center [153, 337] width 125 height 23
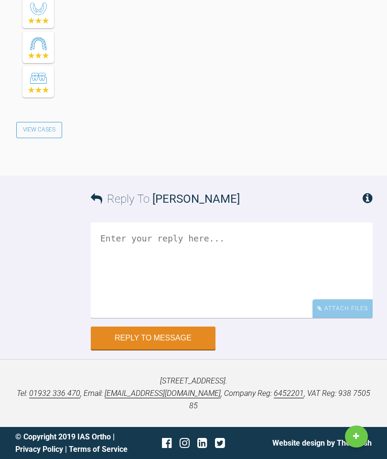
scroll to position [35615, 0]
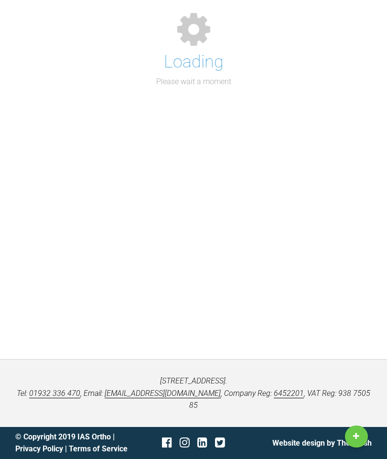
scroll to position [125, 0]
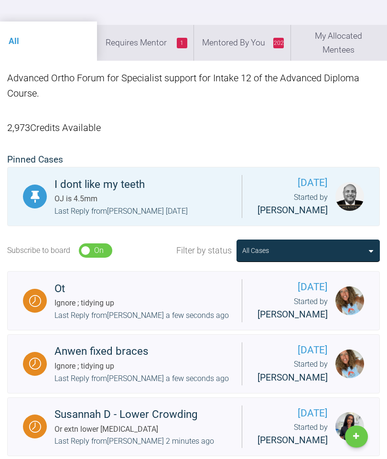
click at [158, 43] on li "1 Requires Mentor" at bounding box center [145, 42] width 97 height 35
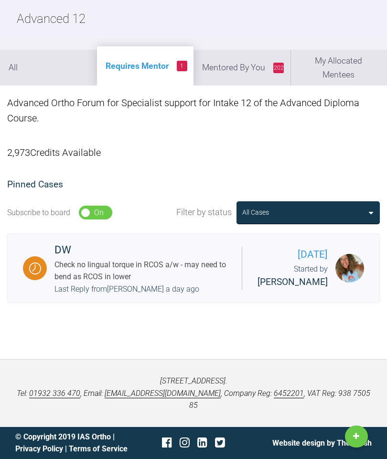
click at [204, 265] on div "Check no lingual torque in RCOS a/w - may need to bend as RCOS in lower" at bounding box center [144, 270] width 180 height 24
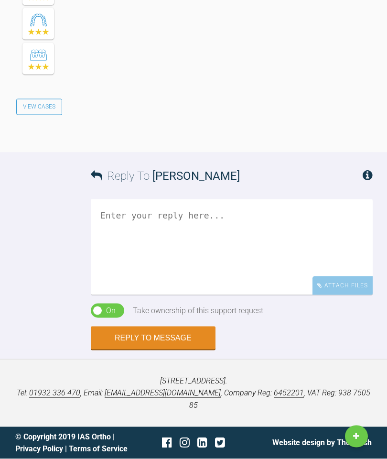
scroll to position [26723, 0]
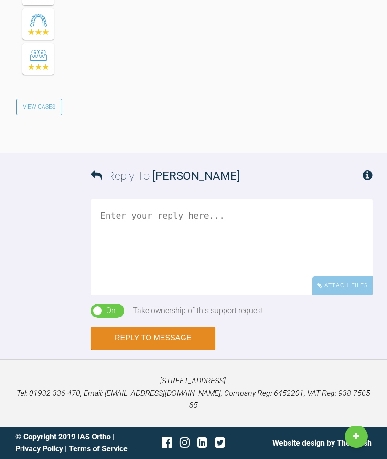
click at [149, 261] on textarea at bounding box center [232, 247] width 282 height 96
click at [138, 270] on textarea at bounding box center [232, 247] width 282 height 96
paste textarea "Ignore ; tidying up"
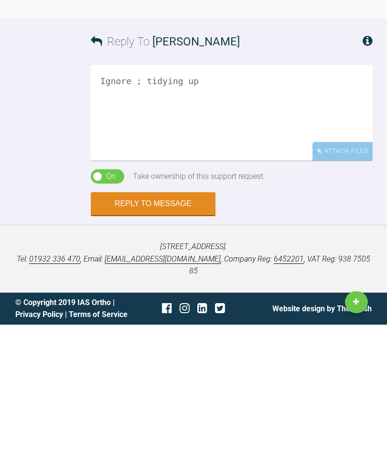
type textarea "Ignore ; tidying up"
click at [153, 326] on button "Reply to Message" at bounding box center [153, 337] width 125 height 23
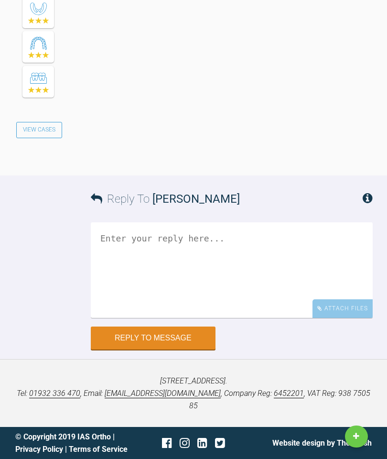
scroll to position [27130, 0]
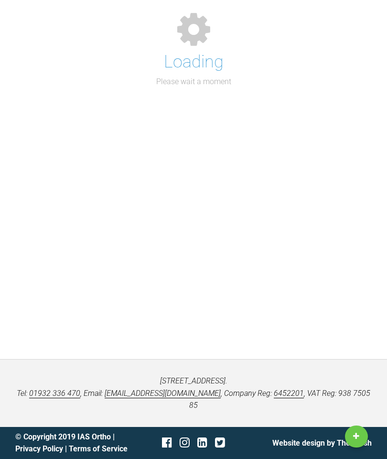
scroll to position [125, 0]
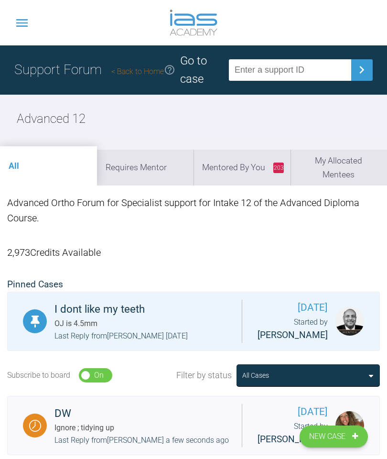
click at [149, 68] on link "Back to Home" at bounding box center [137, 71] width 53 height 9
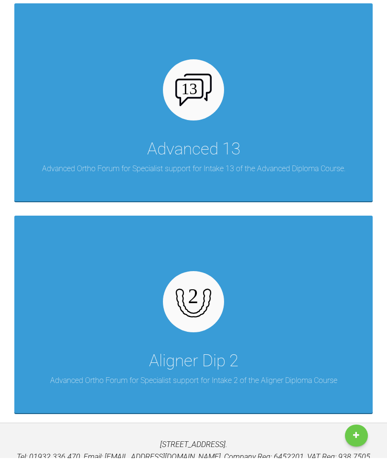
scroll to position [5054, 0]
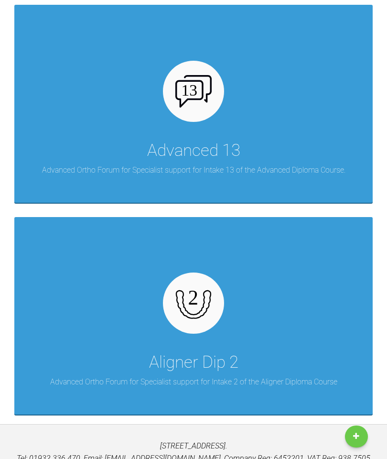
click at [203, 102] on div at bounding box center [193, 91] width 61 height 61
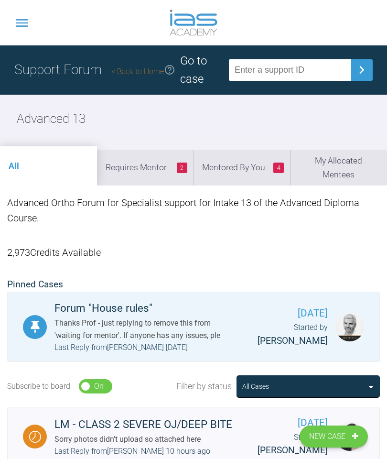
scroll to position [19, 0]
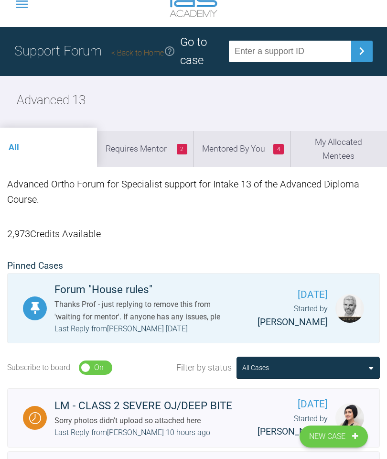
click at [147, 151] on li "2 Requires Mentor" at bounding box center [145, 148] width 97 height 35
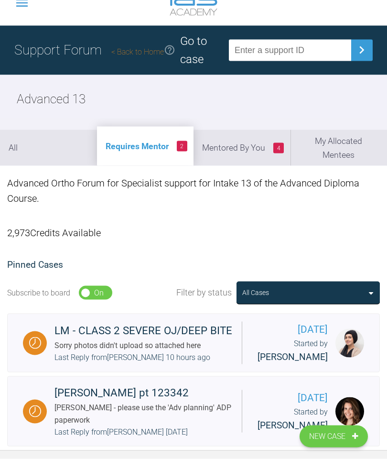
scroll to position [0, 0]
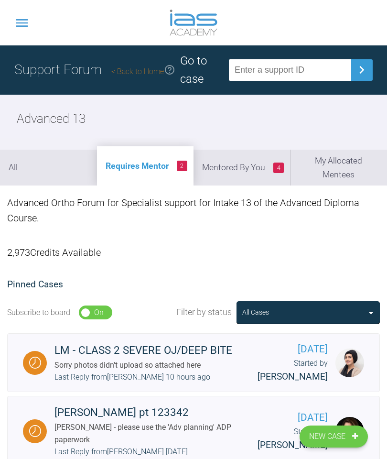
click at [237, 168] on li "4 Mentored By You" at bounding box center [241, 167] width 97 height 35
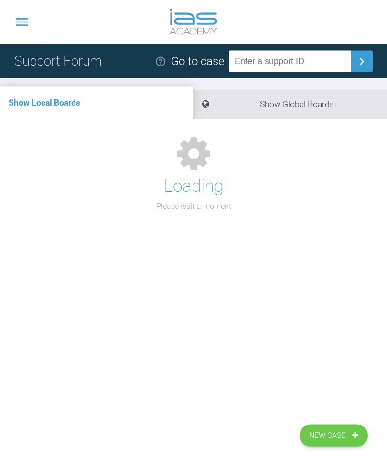
scroll to position [125, 0]
